Goal: Find specific page/section: Find specific page/section

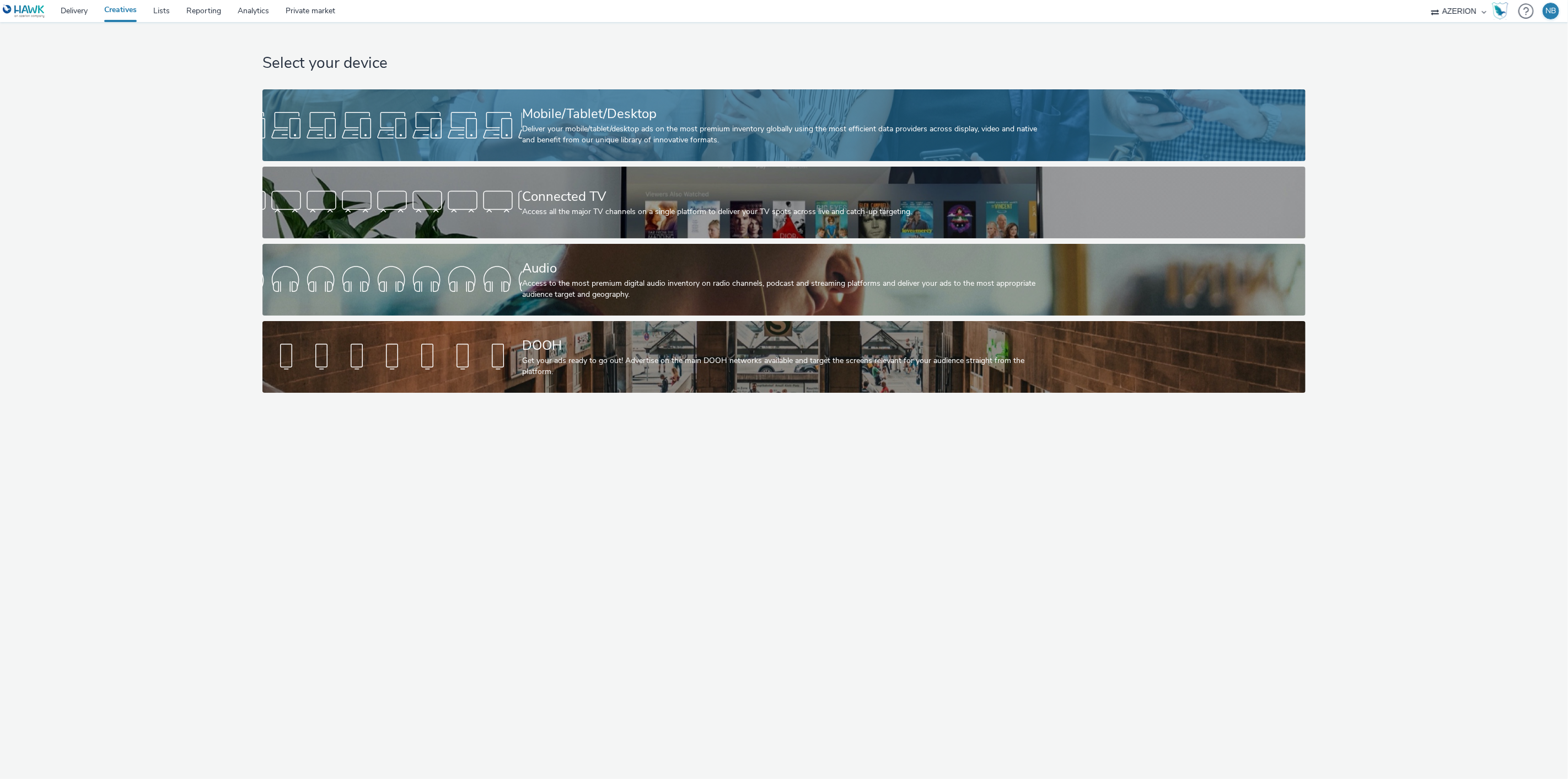
click at [678, 108] on div "Mobile/Tablet/Desktop" at bounding box center [782, 114] width 520 height 19
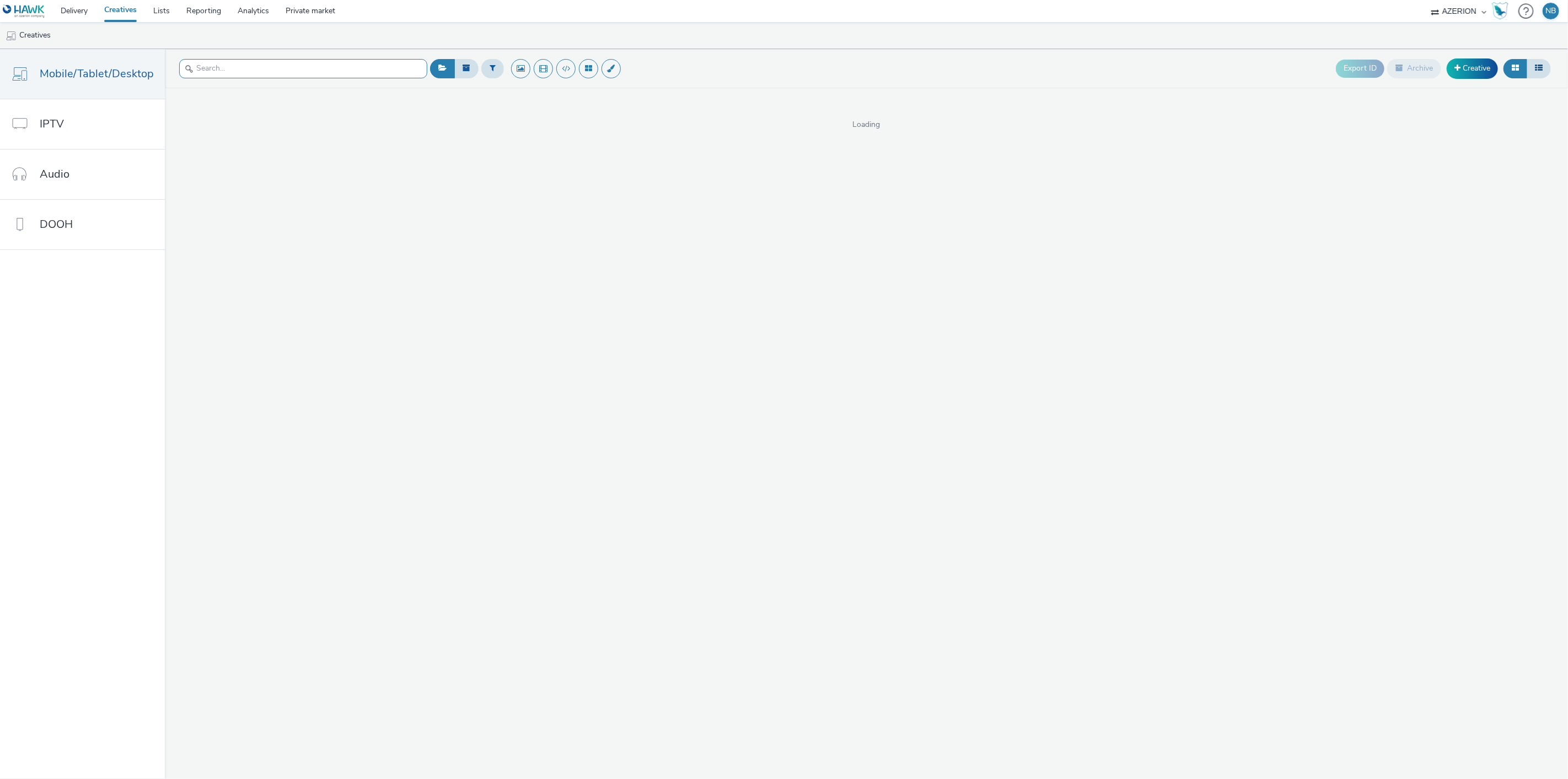
click at [335, 76] on input "text" at bounding box center [303, 69] width 248 height 19
click at [344, 73] on input "text" at bounding box center [303, 69] width 248 height 19
click at [497, 70] on button at bounding box center [493, 68] width 23 height 19
click at [558, 76] on div at bounding box center [549, 70] width 78 height 13
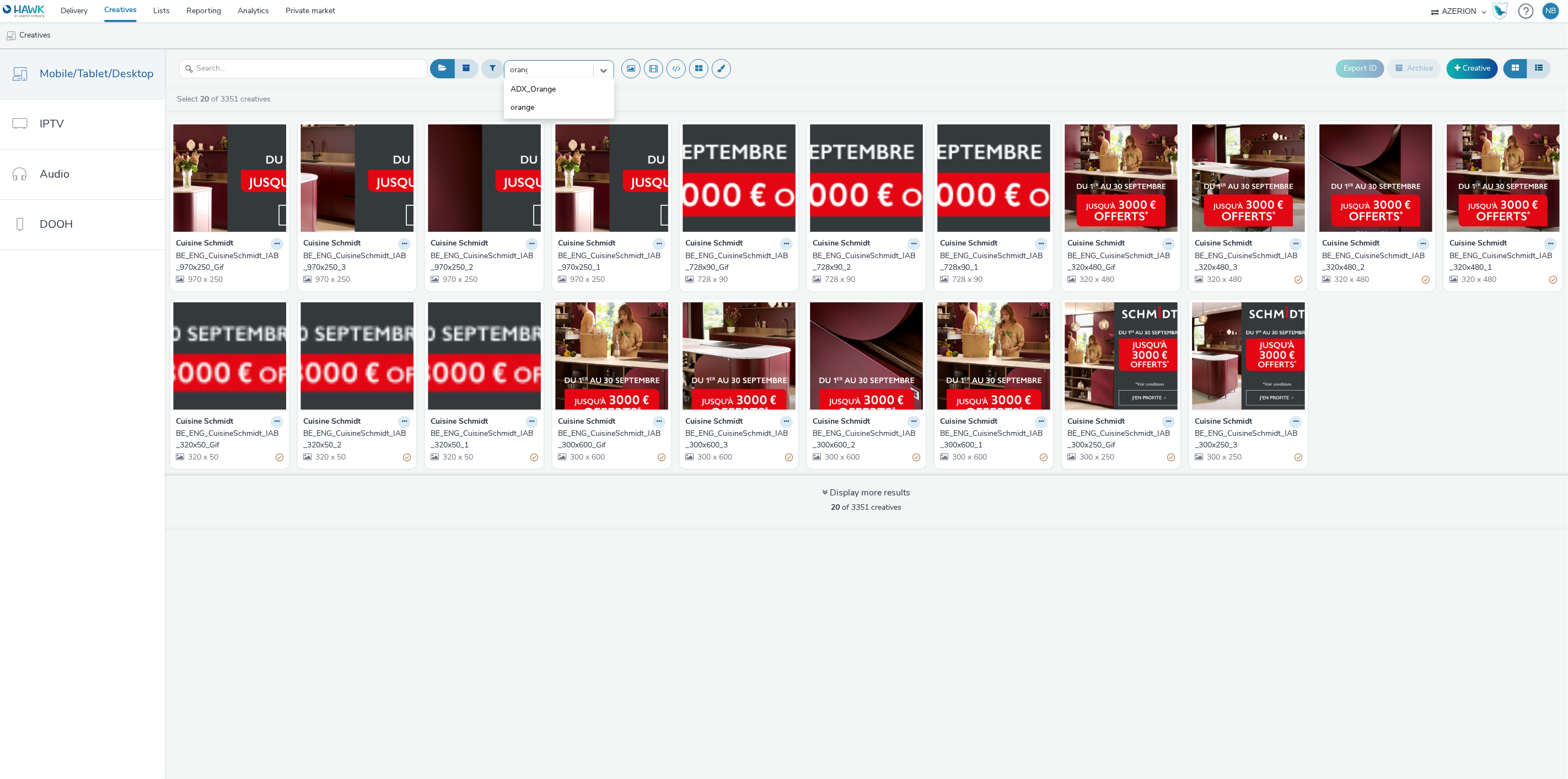
type input "orange"
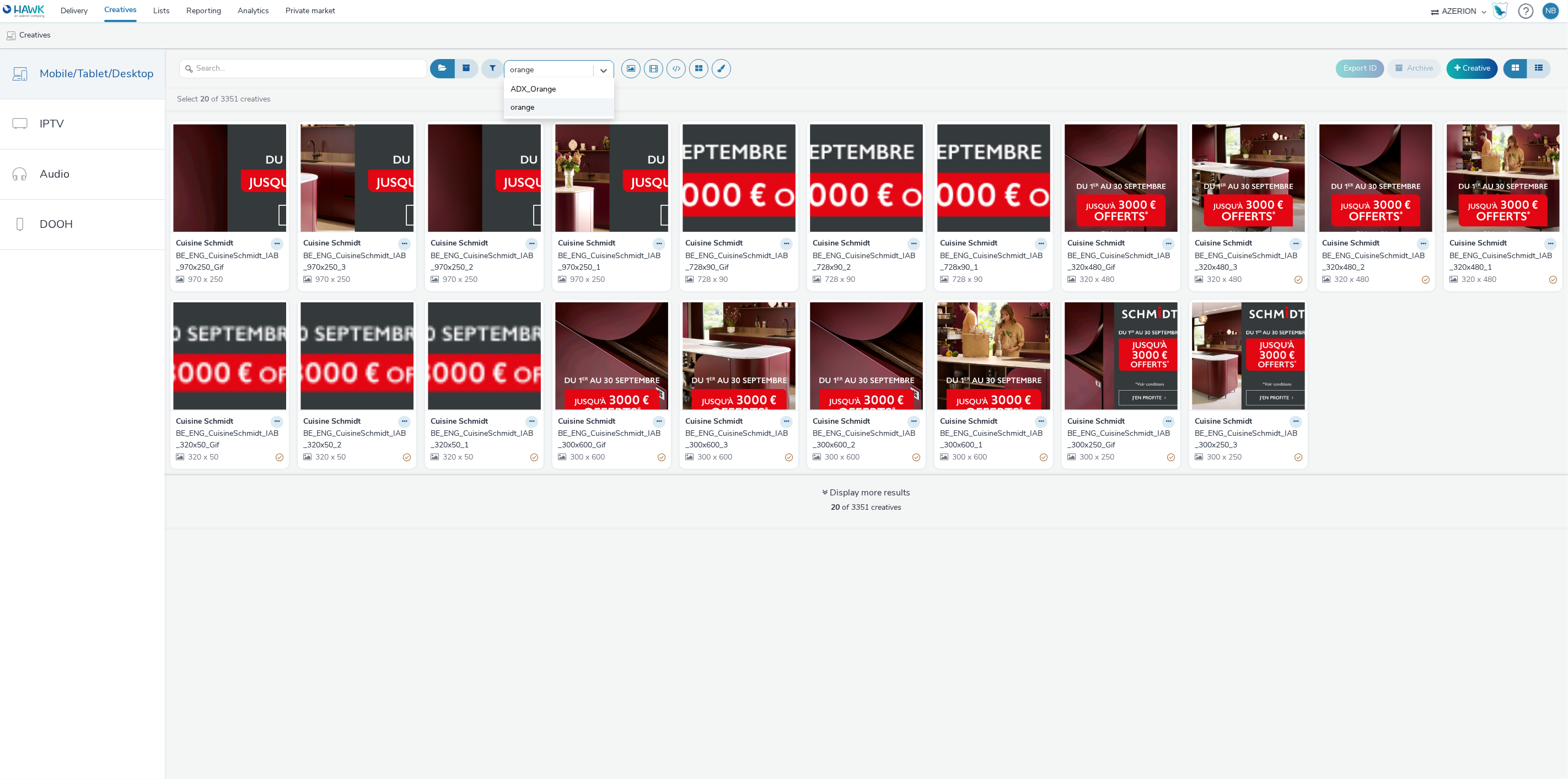
click at [544, 107] on li "orange" at bounding box center [558, 107] width 110 height 19
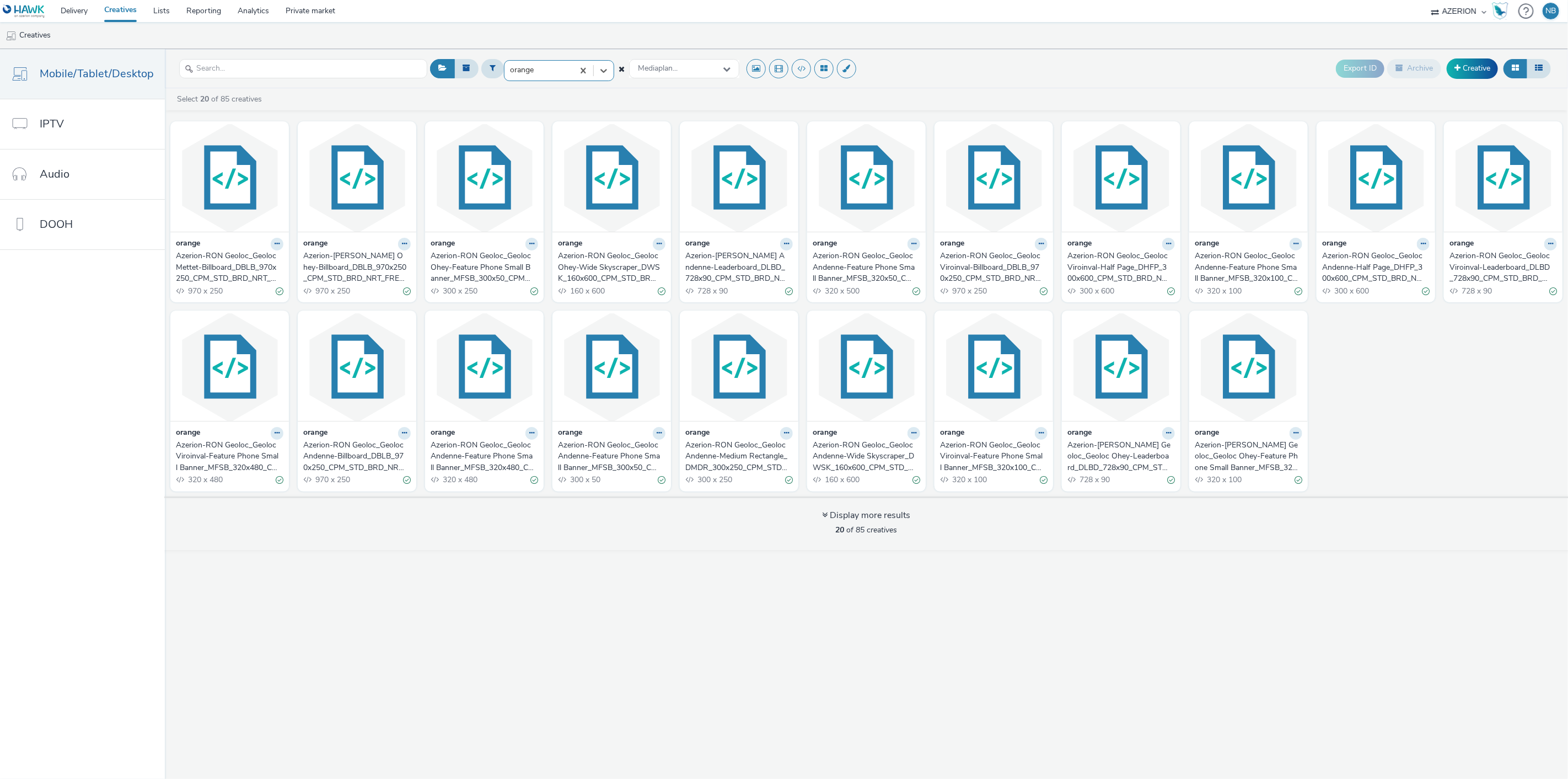
click at [376, 258] on div "Azerion-[PERSON_NAME] Ohey-Billboard_DBLB_970x250_CPM_STD_BRD_NRT_FRE_X_Ohey_Ge…" at bounding box center [354, 267] width 103 height 33
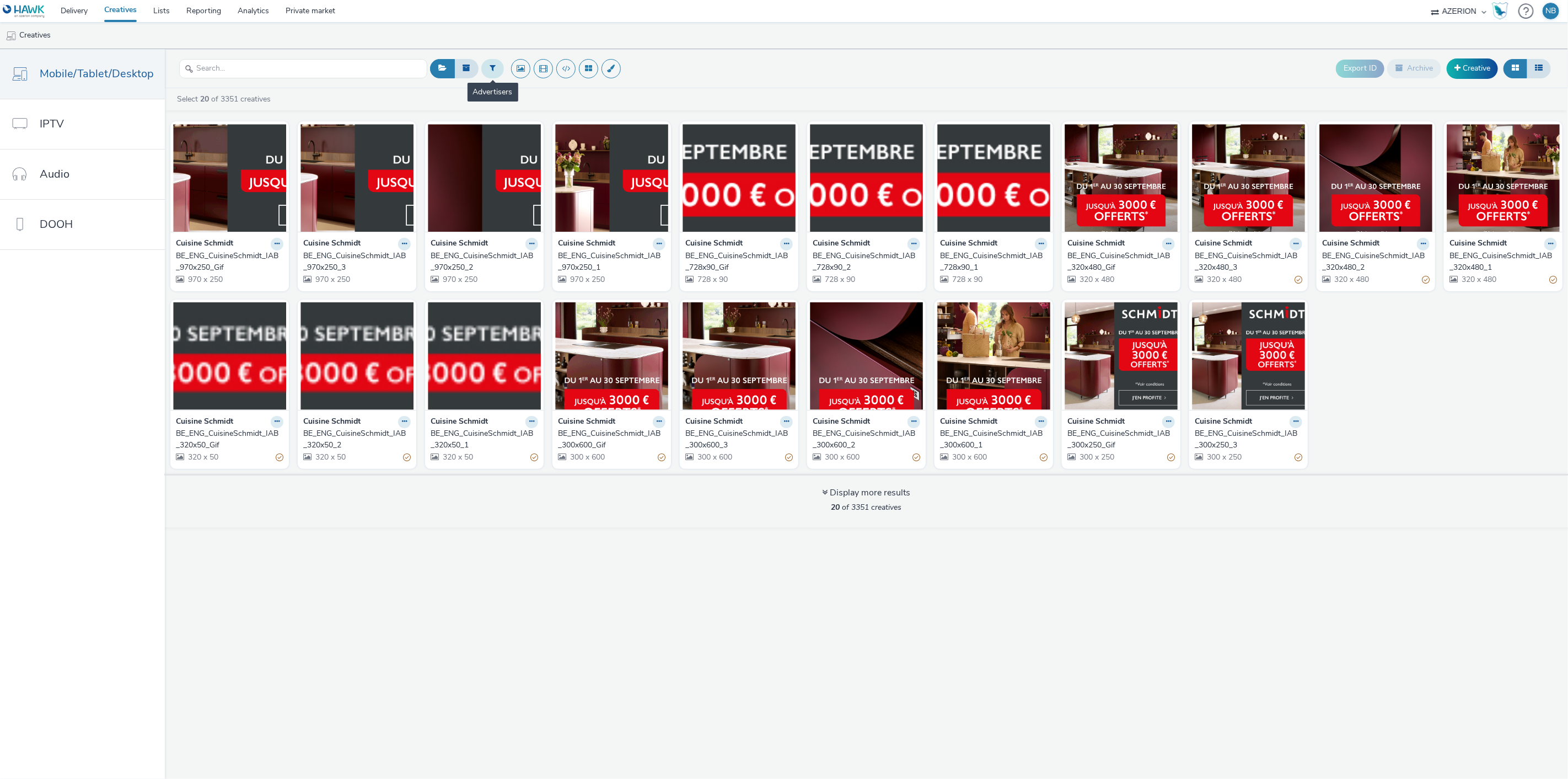
click at [494, 73] on button at bounding box center [493, 68] width 23 height 19
click at [522, 63] on div "Select advertiser..." at bounding box center [549, 70] width 89 height 18
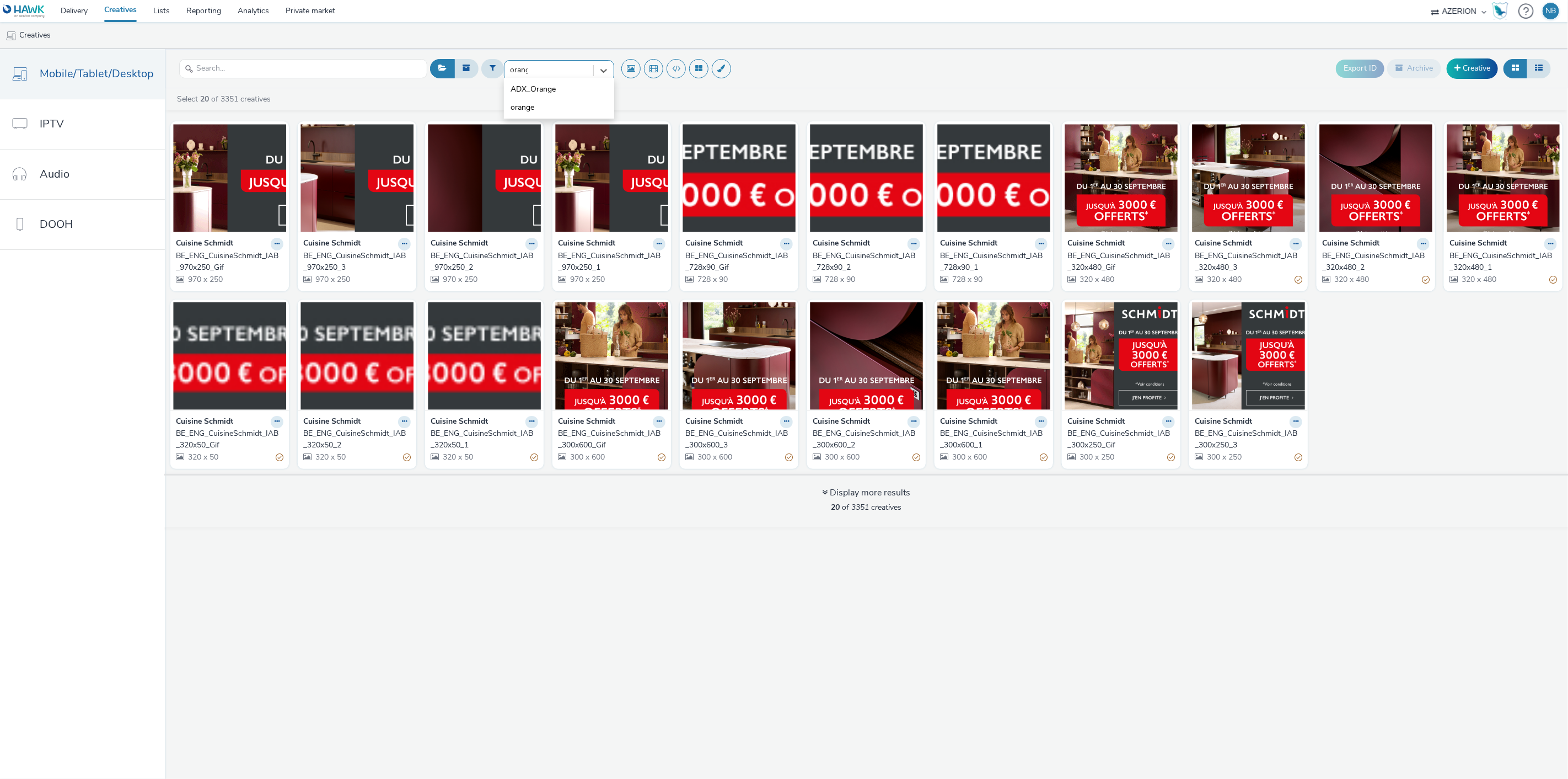
type input "orange"
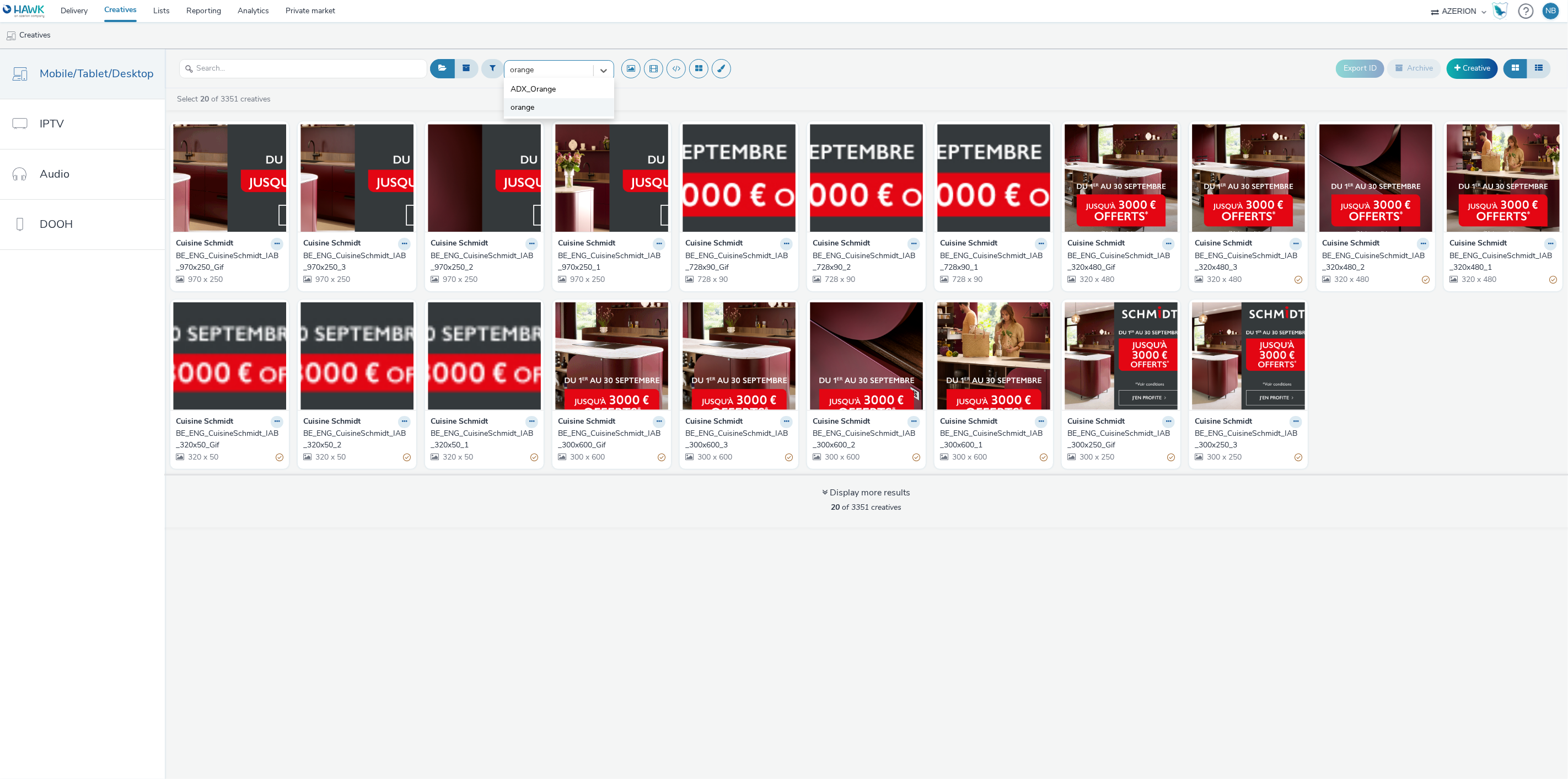
click at [549, 98] on li "orange" at bounding box center [558, 107] width 110 height 19
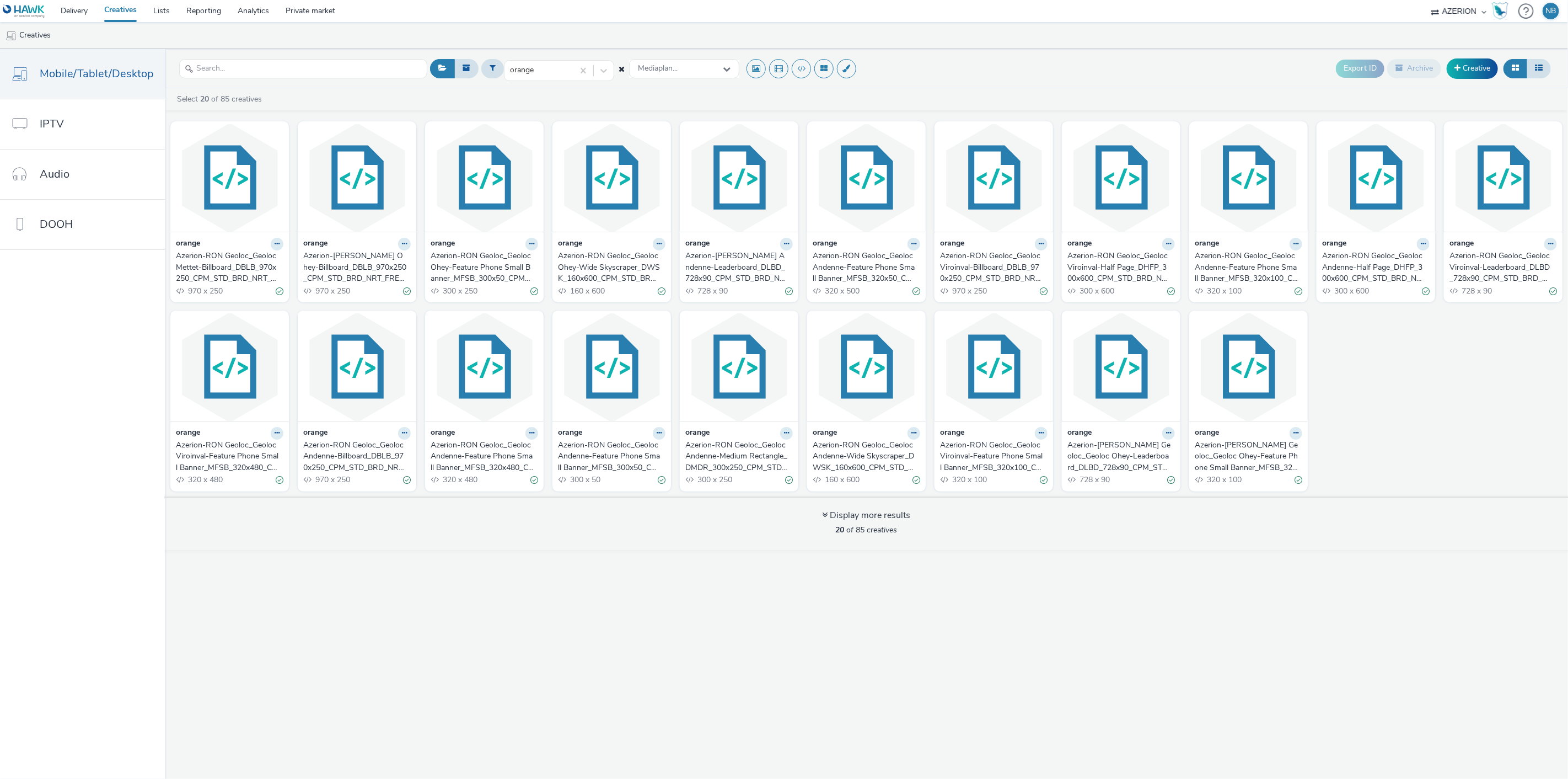
drag, startPoint x: 908, startPoint y: 291, endPoint x: 925, endPoint y: 293, distance: 17.1
click at [925, 293] on div "orange Azerion-[PERSON_NAME] Geoloc_Geoloc Mettet-Billboard_DBLB_970x250_CPM_ST…" at bounding box center [866, 305] width 1403 height 380
click at [1010, 59] on div "orange Mediaplan... Export ID Archive Creative" at bounding box center [990, 69] width 1127 height 27
click at [95, 13] on link "Delivery" at bounding box center [73, 11] width 43 height 22
